Goal: Task Accomplishment & Management: Use online tool/utility

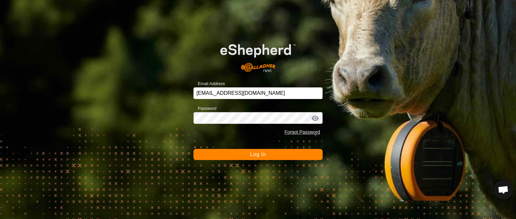
click at [258, 157] on span "Log In" at bounding box center [258, 155] width 16 height 6
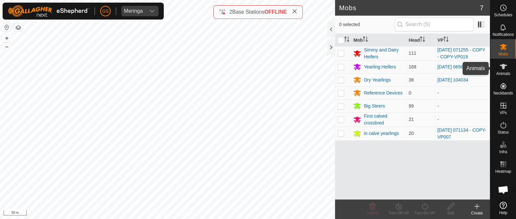
click at [498, 69] on es-animals-svg-icon at bounding box center [503, 66] width 12 height 10
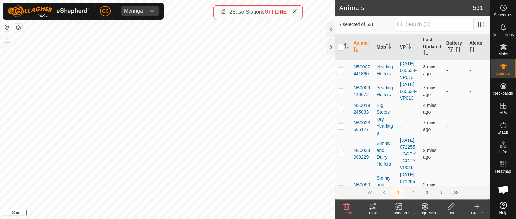
drag, startPoint x: 425, startPoint y: 204, endPoint x: 424, endPoint y: 201, distance: 3.3
click at [425, 204] on icon at bounding box center [425, 206] width 8 height 8
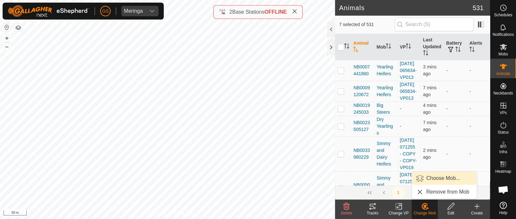
click at [440, 177] on link "Choose Mob..." at bounding box center [444, 178] width 65 height 13
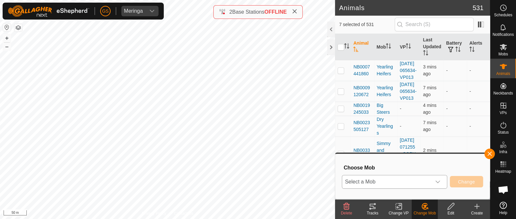
click at [414, 178] on span "Select a Mob" at bounding box center [386, 181] width 89 height 13
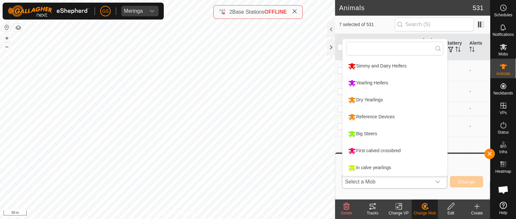
click at [353, 151] on li "First calved crossbred" at bounding box center [394, 151] width 105 height 16
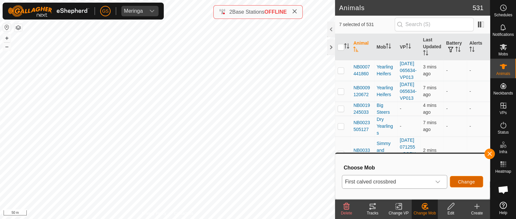
click at [457, 180] on button "Change" at bounding box center [466, 181] width 33 height 11
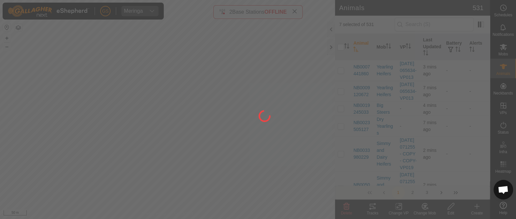
checkbox input "false"
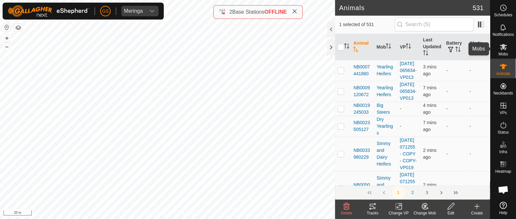
click at [506, 48] on icon at bounding box center [503, 47] width 8 height 8
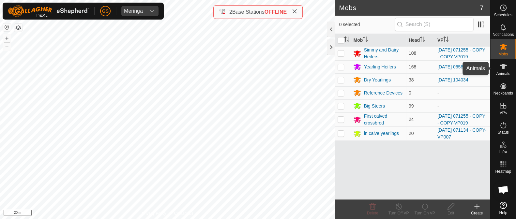
drag, startPoint x: 507, startPoint y: 67, endPoint x: 502, endPoint y: 69, distance: 5.3
click at [507, 67] on es-animals-svg-icon at bounding box center [503, 66] width 12 height 10
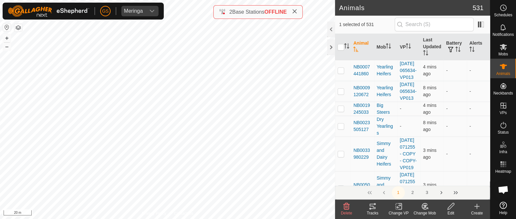
click at [418, 207] on change-mob-svg-icon at bounding box center [424, 206] width 26 height 8
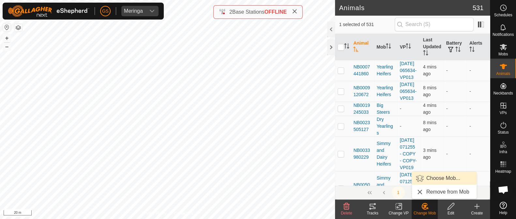
click at [426, 178] on link "Choose Mob..." at bounding box center [444, 178] width 65 height 13
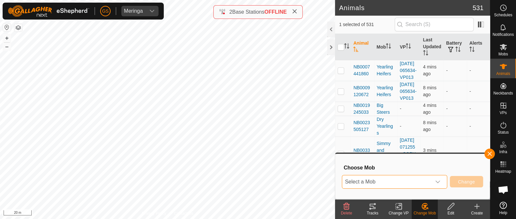
click at [416, 181] on span "Select a Mob" at bounding box center [386, 181] width 89 height 13
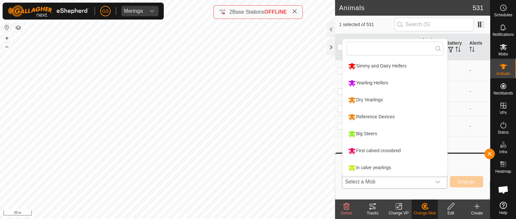
click at [364, 67] on li "Simmy and Dairy Heifers" at bounding box center [394, 66] width 105 height 16
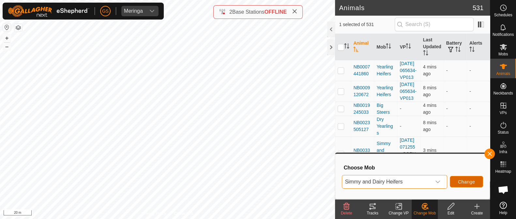
click at [476, 180] on button "Change" at bounding box center [466, 181] width 33 height 11
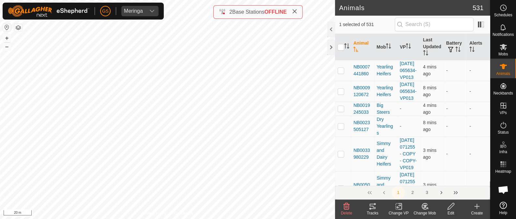
click at [399, 206] on icon at bounding box center [398, 206] width 8 height 8
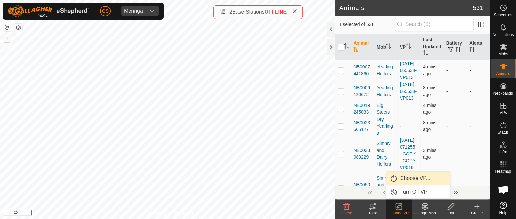
click at [406, 181] on link "Choose VP..." at bounding box center [418, 178] width 65 height 13
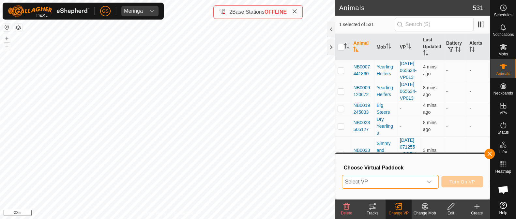
click at [406, 181] on span "Select VP" at bounding box center [382, 181] width 80 height 13
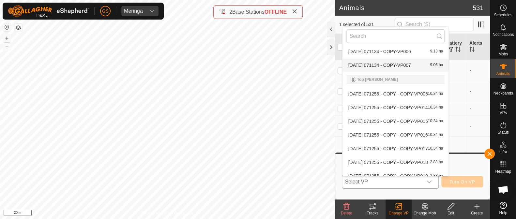
scroll to position [304, 0]
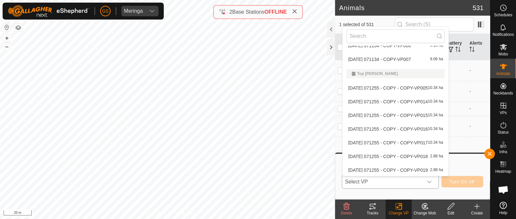
click at [402, 168] on span "[DATE] 071255 - COPY - COPY-VP019" at bounding box center [388, 170] width 80 height 5
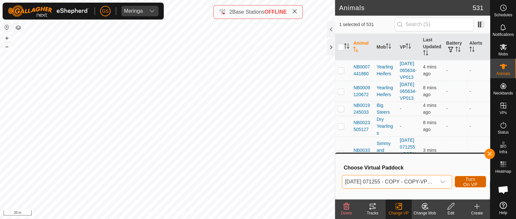
click at [465, 180] on span "Turn On VP" at bounding box center [470, 182] width 15 height 10
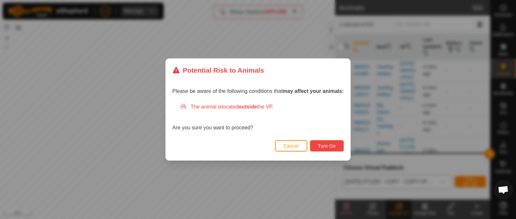
click at [342, 146] on button "Turn On" at bounding box center [327, 145] width 34 height 11
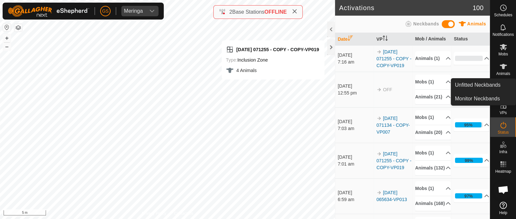
click at [504, 70] on icon at bounding box center [503, 67] width 8 height 8
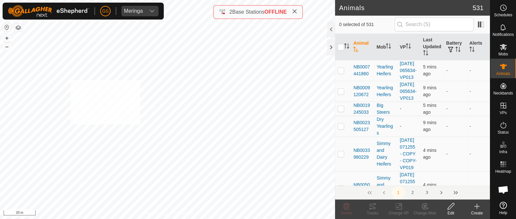
checkbox input "true"
click at [398, 205] on icon at bounding box center [398, 206] width 5 height 4
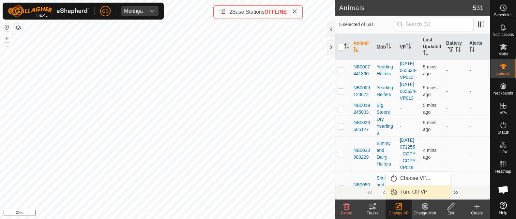
click at [404, 190] on link "Turn Off VP" at bounding box center [418, 191] width 65 height 13
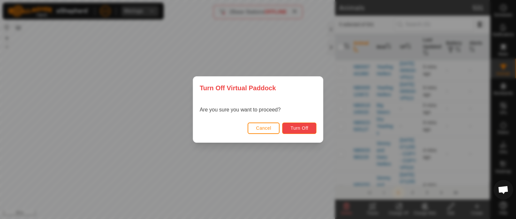
click at [296, 132] on button "Turn Off" at bounding box center [299, 128] width 34 height 11
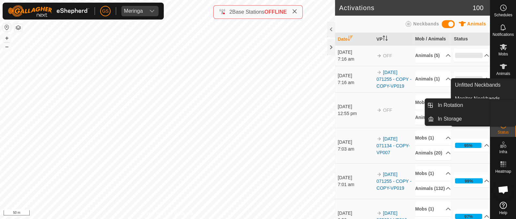
drag, startPoint x: 515, startPoint y: 103, endPoint x: 434, endPoint y: 111, distance: 81.9
click at [501, 106] on link "In Rotation" at bounding box center [488, 105] width 56 height 13
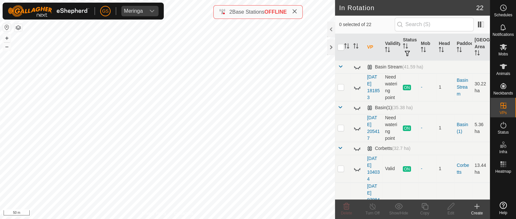
checkbox input "true"
click at [425, 204] on icon at bounding box center [425, 206] width 8 height 8
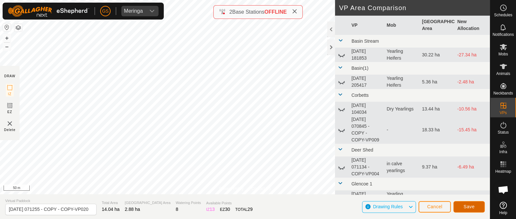
click at [477, 206] on button "Save" at bounding box center [468, 206] width 31 height 11
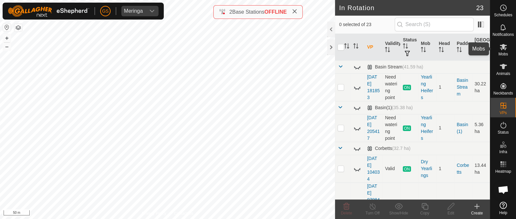
click at [506, 48] on icon at bounding box center [502, 47] width 7 height 6
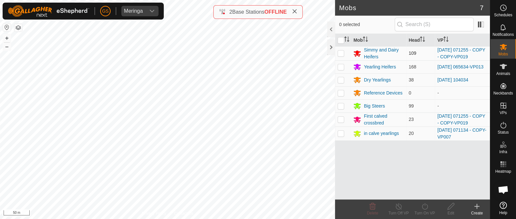
click at [341, 53] on p-checkbox at bounding box center [340, 53] width 7 height 5
checkbox input "true"
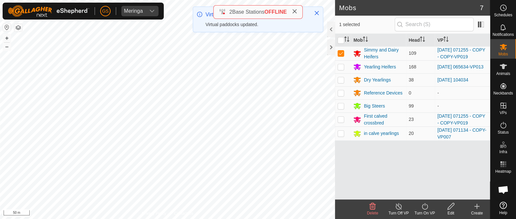
click at [424, 207] on icon at bounding box center [425, 206] width 8 height 8
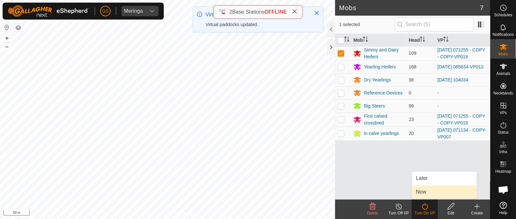
click at [426, 193] on link "Now" at bounding box center [444, 191] width 65 height 13
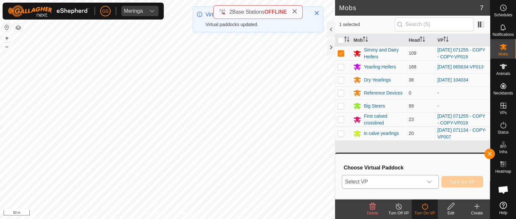
click at [425, 180] on div "dropdown trigger" at bounding box center [428, 181] width 13 height 13
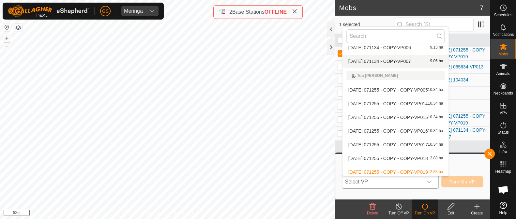
scroll to position [318, 0]
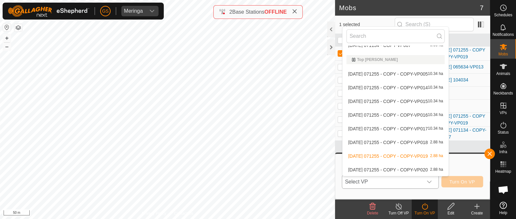
click at [404, 166] on li "[DATE] 071255 - COPY - COPY-VP020 2.88 ha" at bounding box center [395, 169] width 106 height 13
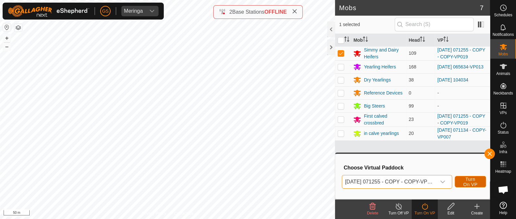
click at [466, 180] on span "Turn On VP" at bounding box center [470, 182] width 15 height 10
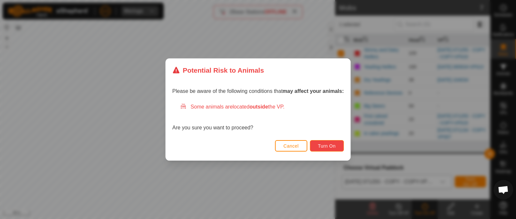
click at [331, 149] on button "Turn On" at bounding box center [327, 145] width 34 height 11
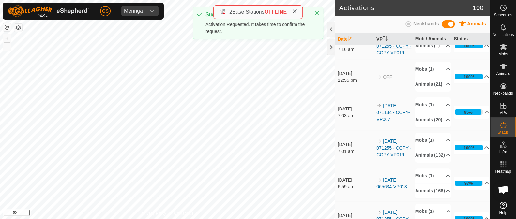
scroll to position [81, 0]
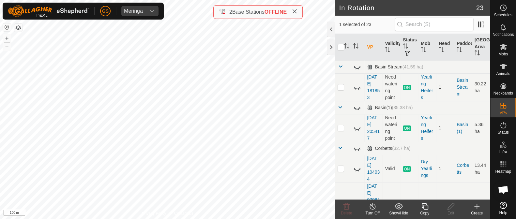
click at [425, 208] on icon at bounding box center [425, 206] width 8 height 8
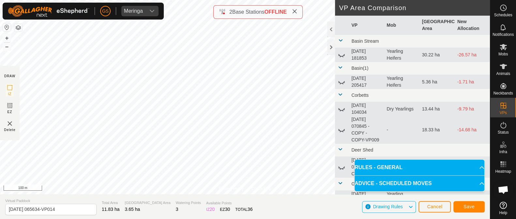
click at [334, 219] on html "[PERSON_NAME] Schedules Notifications Mobs Animals Neckbands VPs Status Infra H…" at bounding box center [258, 109] width 516 height 219
click at [473, 206] on span "Save" at bounding box center [468, 206] width 11 height 5
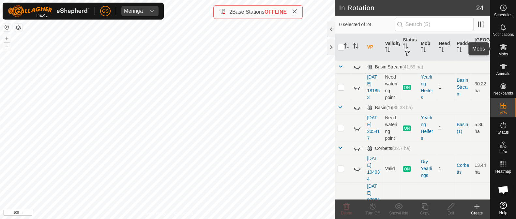
click at [505, 48] on icon at bounding box center [502, 47] width 7 height 6
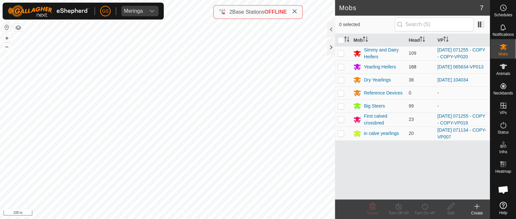
click at [342, 67] on p-checkbox at bounding box center [340, 66] width 7 height 5
checkbox input "true"
click at [425, 209] on icon at bounding box center [425, 206] width 8 height 8
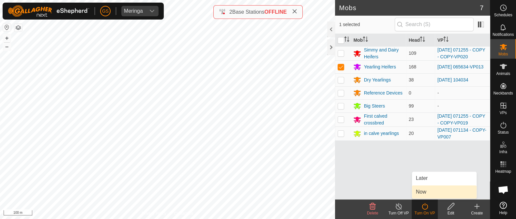
click at [422, 196] on link "Now" at bounding box center [444, 191] width 65 height 13
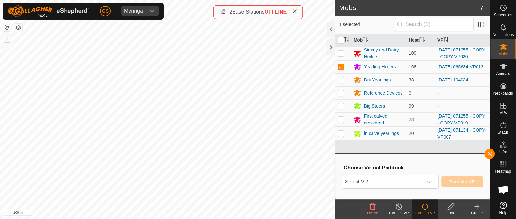
click at [421, 188] on div "Select VP Turn On VP" at bounding box center [412, 182] width 141 height 16
click at [419, 183] on span "Select VP" at bounding box center [382, 181] width 80 height 13
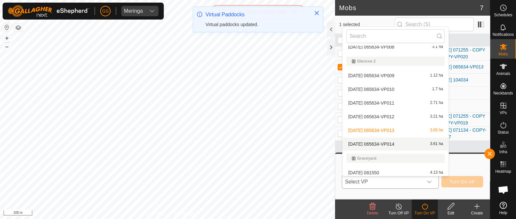
scroll to position [204, 0]
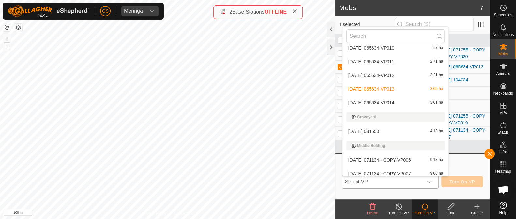
click at [390, 101] on li "[DATE] 065634-VP014 3.61 ha" at bounding box center [395, 102] width 106 height 13
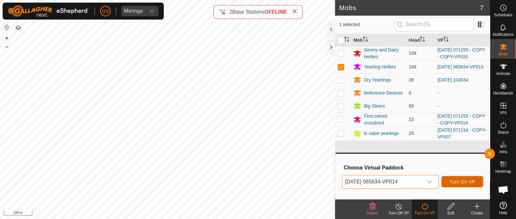
click at [452, 178] on button "Turn On VP" at bounding box center [462, 181] width 42 height 11
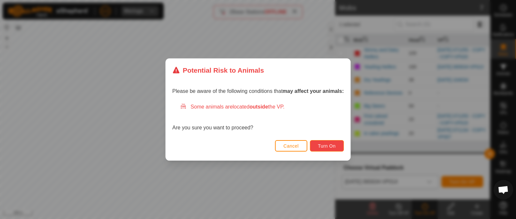
click at [336, 144] on button "Turn On" at bounding box center [327, 145] width 34 height 11
